Goal: Task Accomplishment & Management: Complete application form

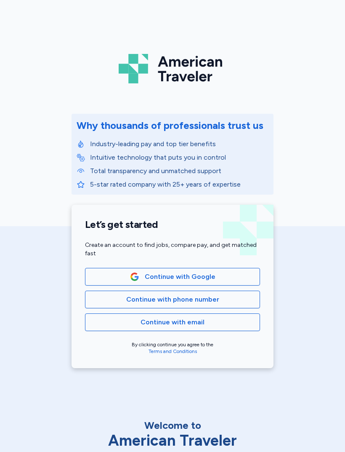
click at [221, 294] on button "Continue with phone number" at bounding box center [172, 299] width 175 height 18
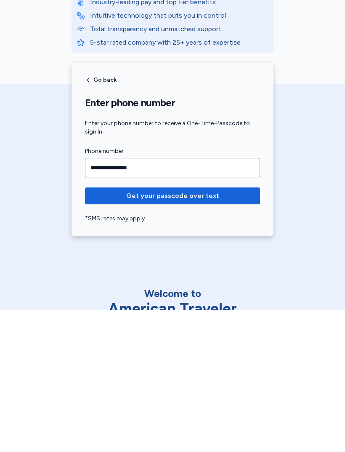
type input "**********"
click at [209, 329] on button "Get your passcode over text" at bounding box center [172, 337] width 175 height 17
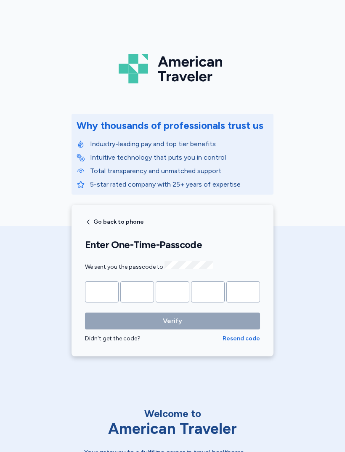
scroll to position [2, 0]
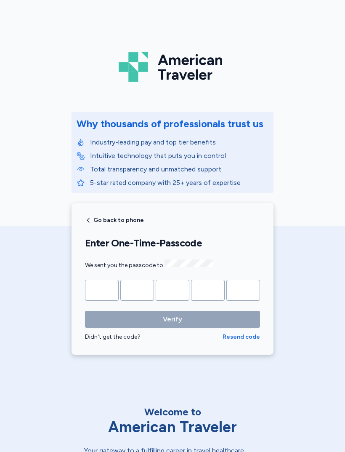
click at [95, 281] on input "Please enter OTP character 1" at bounding box center [102, 290] width 34 height 21
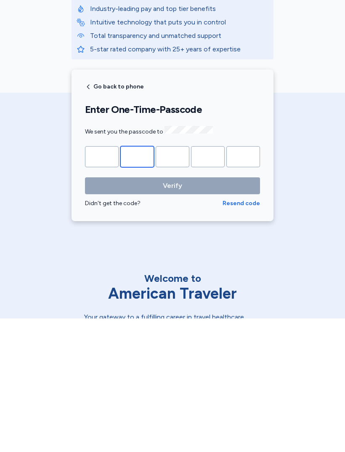
type input "*"
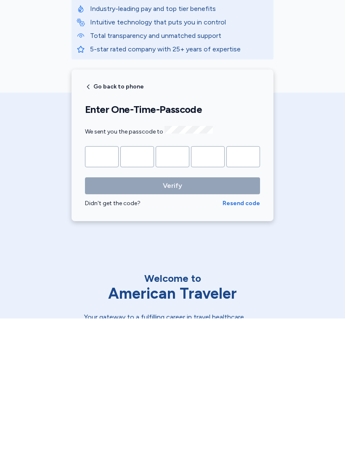
click at [173, 311] on button "Verify" at bounding box center [172, 319] width 175 height 17
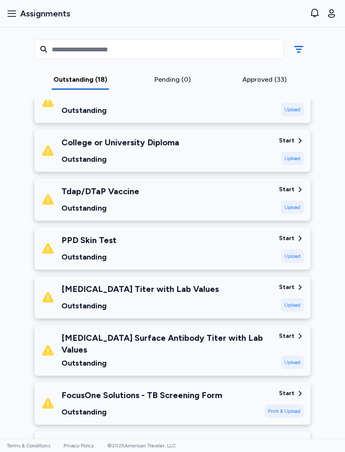
scroll to position [386, 0]
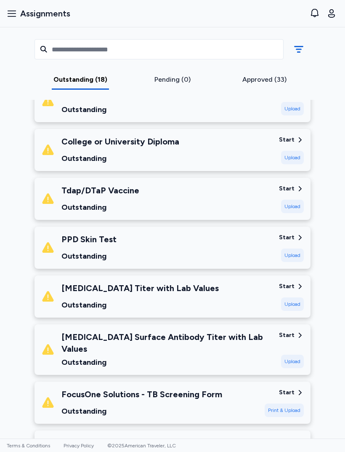
click at [284, 148] on div "Start Upload" at bounding box center [291, 150] width 25 height 29
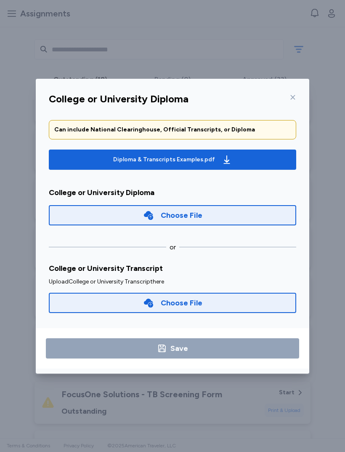
scroll to position [33, 0]
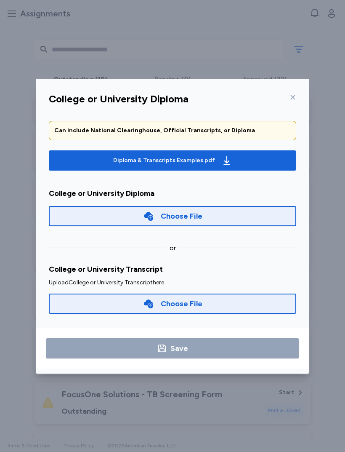
click at [203, 303] on div "Choose File" at bounding box center [173, 303] width 248 height 20
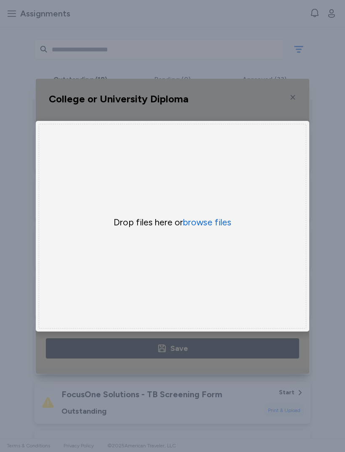
click at [213, 221] on button "browse files" at bounding box center [207, 222] width 48 height 12
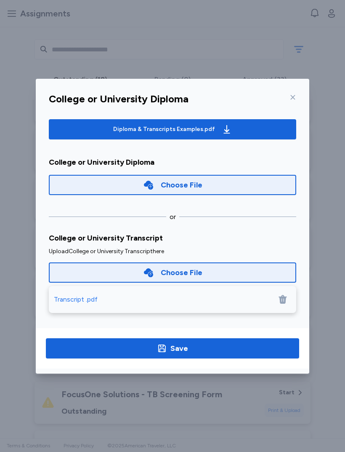
scroll to position [63, 0]
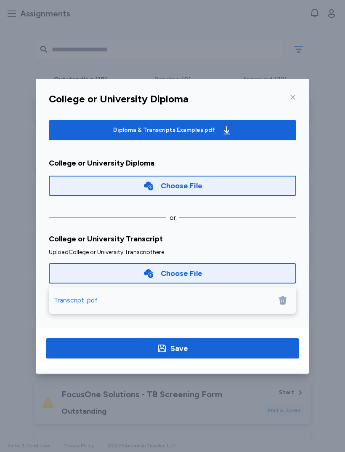
click at [85, 300] on div "Transcript .pdf" at bounding box center [76, 300] width 44 height 10
click at [204, 347] on span "Save" at bounding box center [173, 348] width 240 height 12
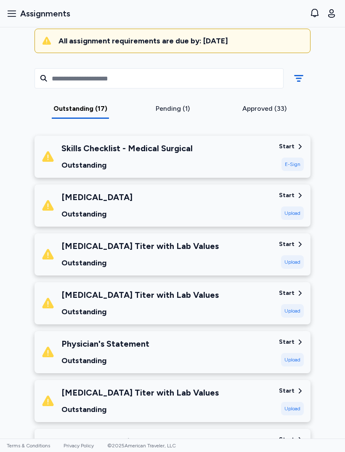
scroll to position [87, 0]
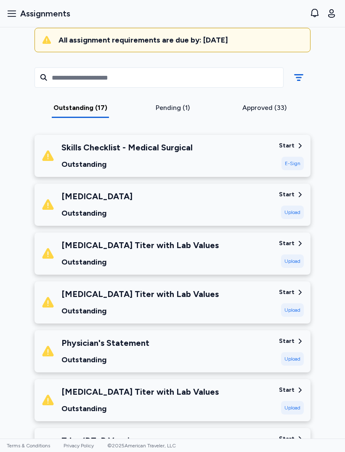
click at [262, 105] on div "Approved (33)" at bounding box center [264, 108] width 85 height 10
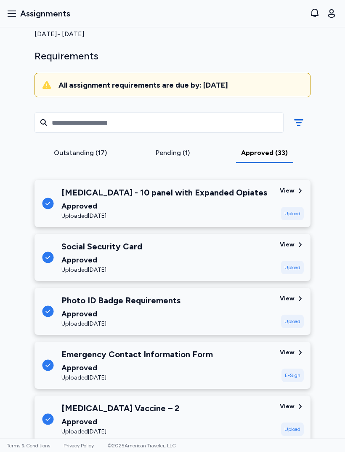
scroll to position [43, 0]
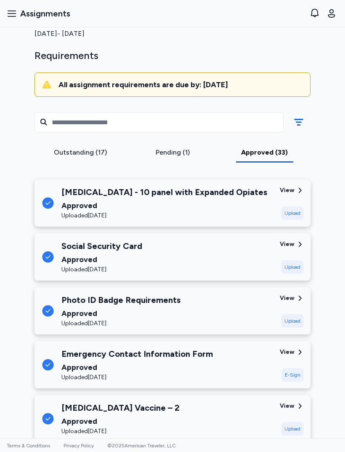
click at [177, 150] on div "Pending (1)" at bounding box center [172, 152] width 85 height 10
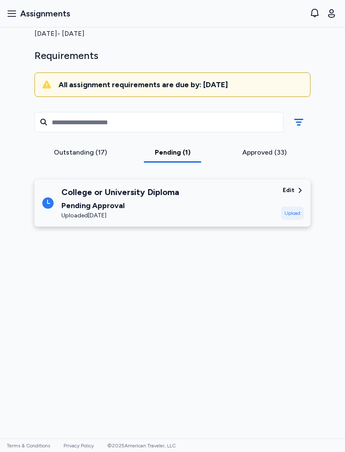
click at [276, 154] on div "Approved (33)" at bounding box center [264, 152] width 85 height 10
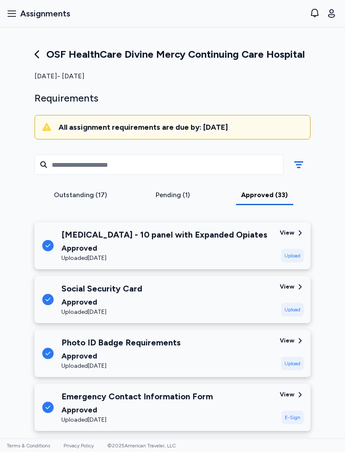
scroll to position [0, 0]
click at [173, 194] on div "Pending (1)" at bounding box center [172, 195] width 85 height 10
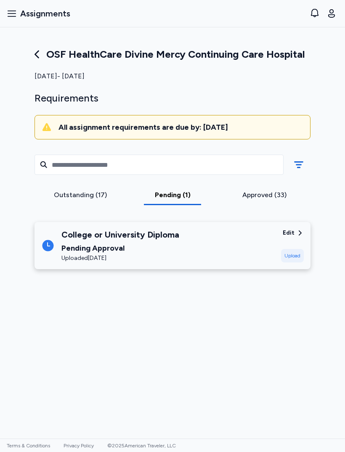
click at [87, 199] on div "Outstanding (17)" at bounding box center [80, 195] width 85 height 10
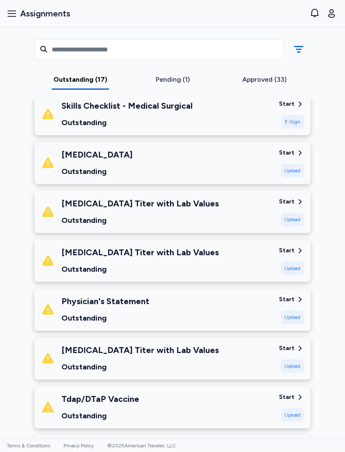
scroll to position [125, 0]
